Goal: Task Accomplishment & Management: Manage account settings

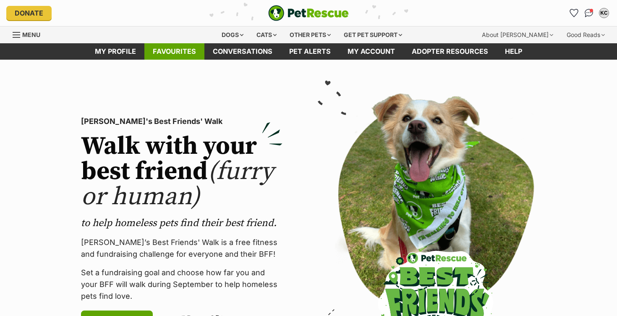
click at [178, 51] on link "Favourites" at bounding box center [174, 51] width 60 height 16
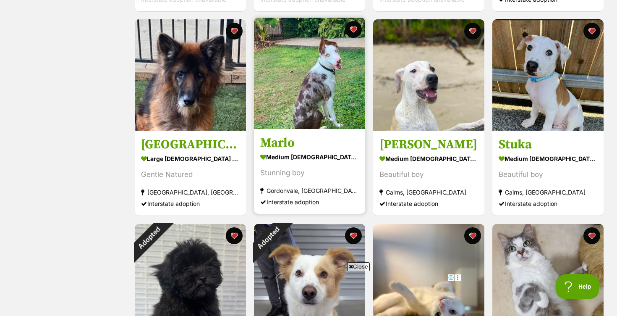
click at [322, 78] on img at bounding box center [309, 73] width 111 height 111
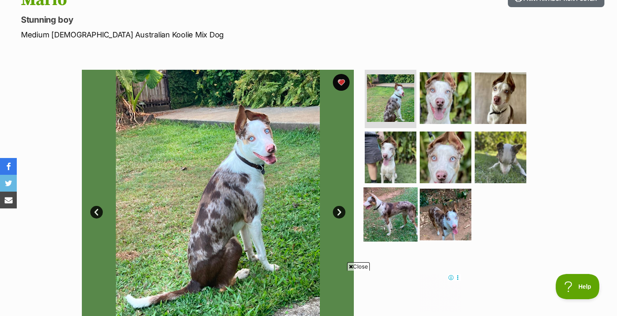
click at [385, 214] on img at bounding box center [390, 214] width 54 height 54
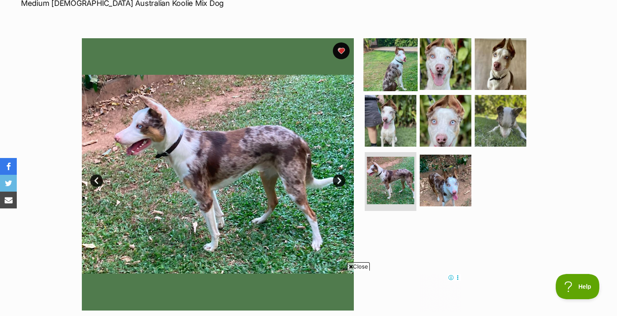
click at [392, 78] on img at bounding box center [390, 64] width 54 height 54
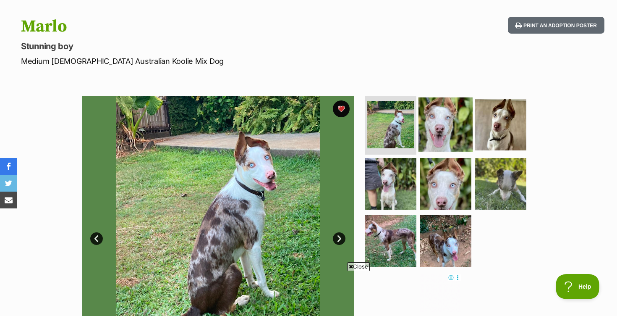
scroll to position [77, 0]
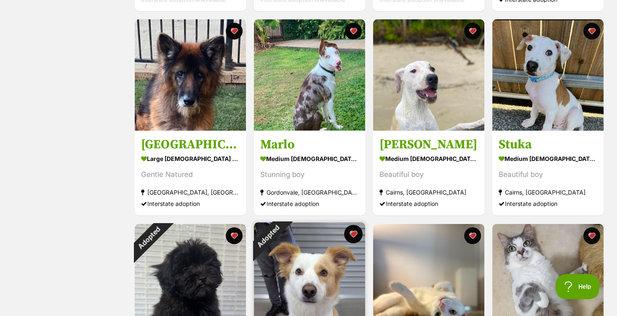
click at [355, 237] on button "favourite" at bounding box center [353, 233] width 18 height 18
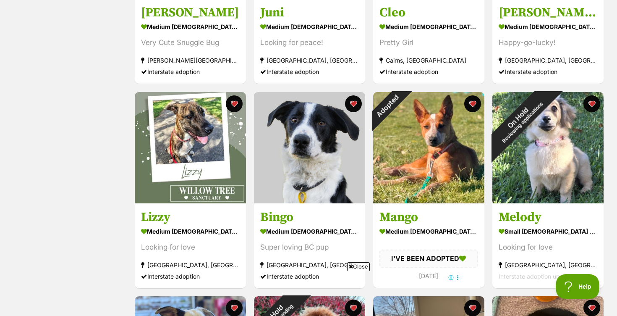
scroll to position [266, 0]
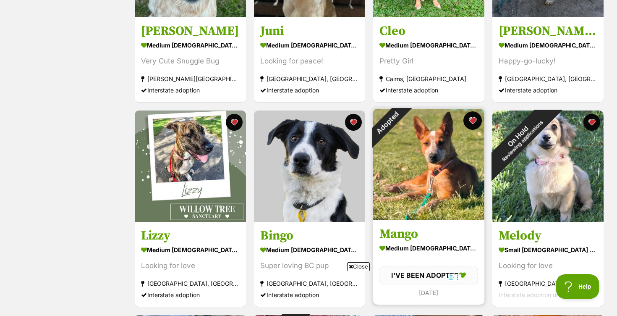
click at [472, 122] on button "favourite" at bounding box center [472, 120] width 18 height 18
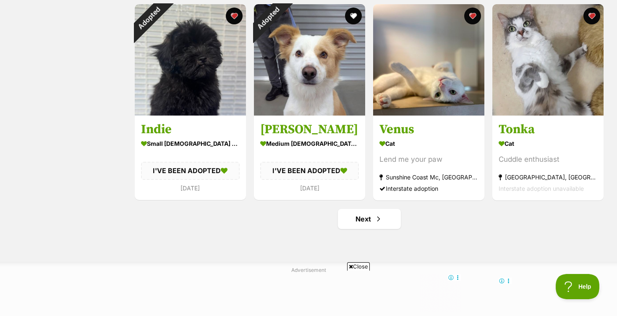
scroll to position [985, 0]
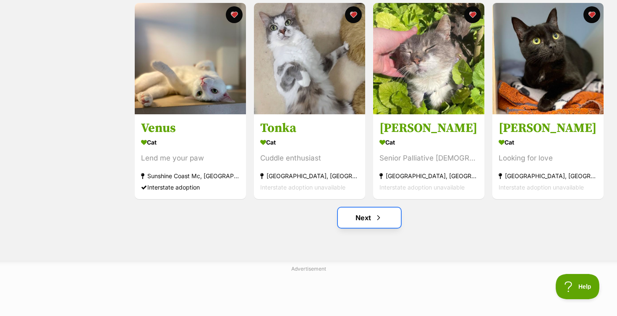
click at [362, 218] on link "Next" at bounding box center [369, 217] width 63 height 20
